Goal: Find specific page/section: Find specific page/section

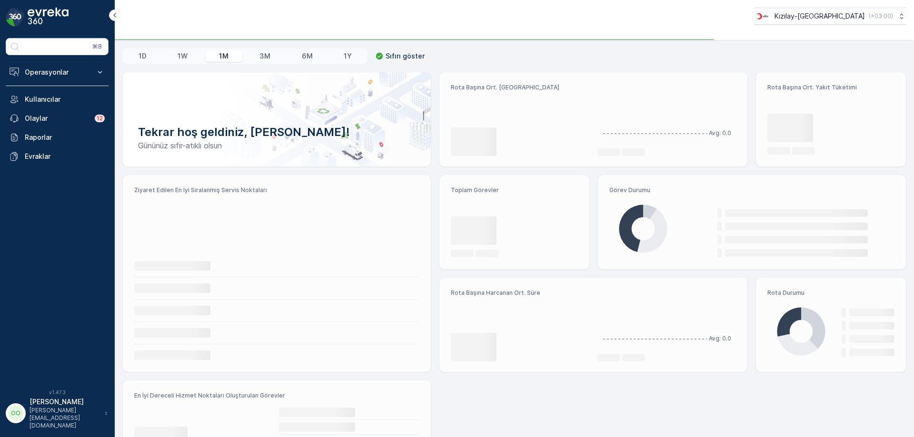
click at [56, 74] on p "Operasyonlar" at bounding box center [57, 73] width 65 height 10
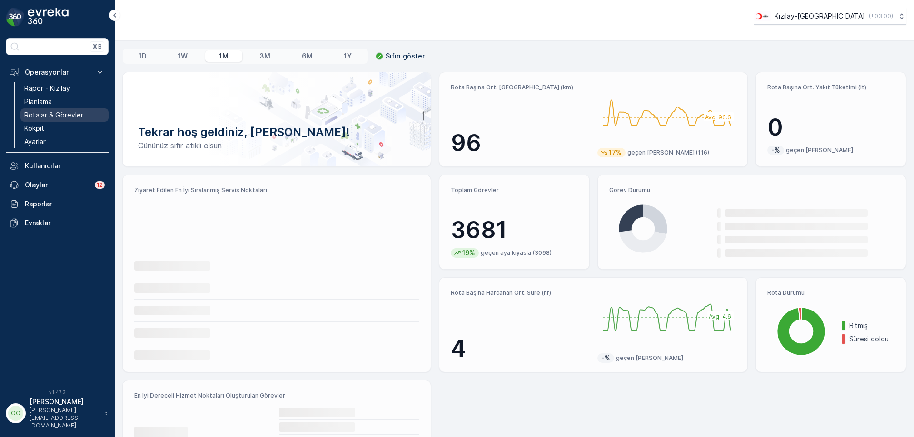
click at [64, 111] on p "Rotalar & Görevler" at bounding box center [53, 115] width 59 height 10
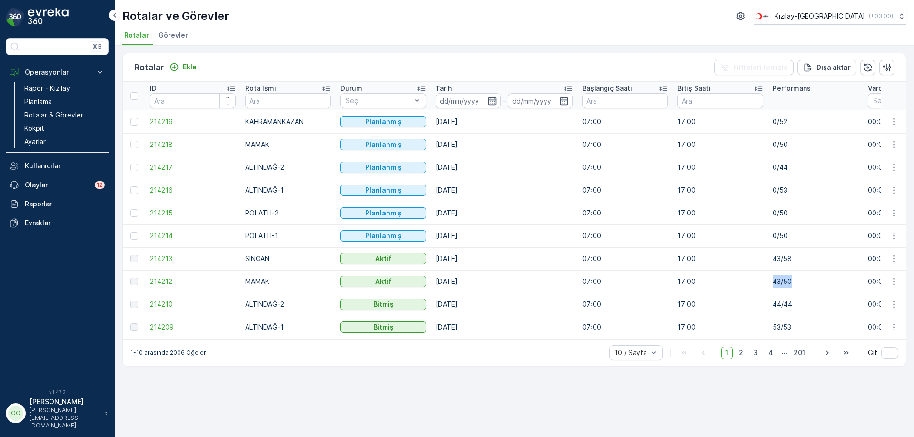
drag, startPoint x: 799, startPoint y: 280, endPoint x: 744, endPoint y: 282, distance: 55.2
click at [59, 86] on p "Rapor - Kızılay" at bounding box center [47, 89] width 46 height 10
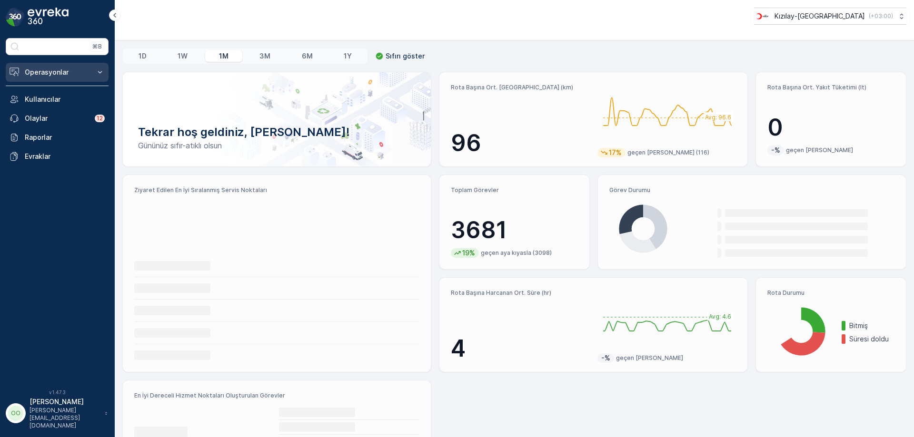
click at [59, 75] on p "Operasyonlar" at bounding box center [57, 73] width 65 height 10
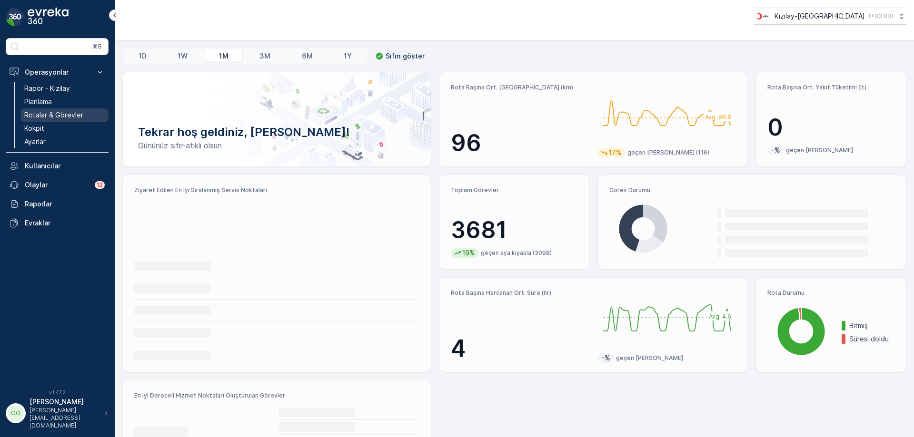
click at [54, 109] on link "Rotalar & Görevler" at bounding box center [64, 114] width 88 height 13
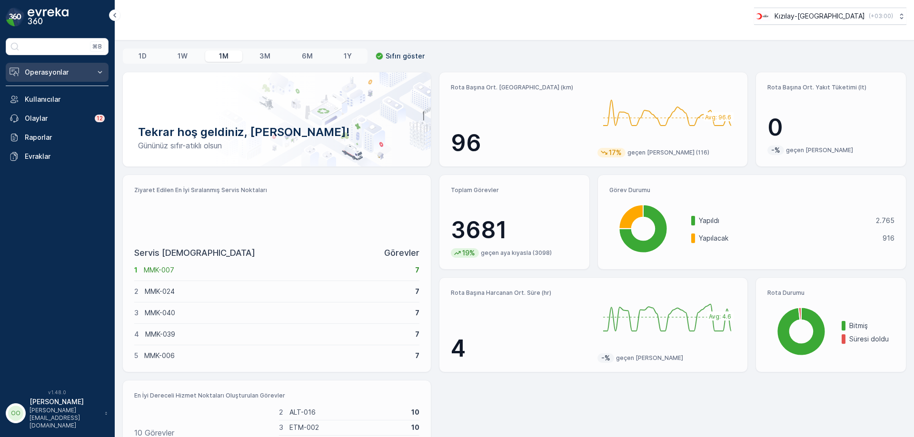
click at [71, 71] on p "Operasyonlar" at bounding box center [57, 73] width 65 height 10
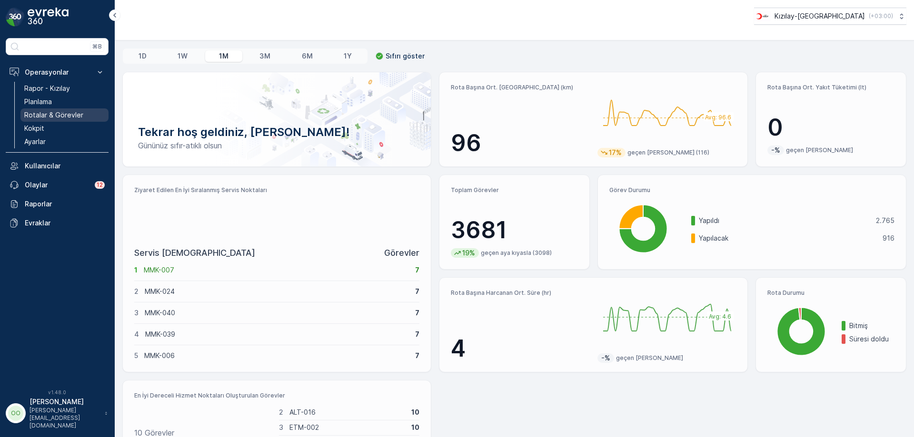
click at [58, 119] on p "Rotalar & Görevler" at bounding box center [53, 115] width 59 height 10
